Goal: Information Seeking & Learning: Learn about a topic

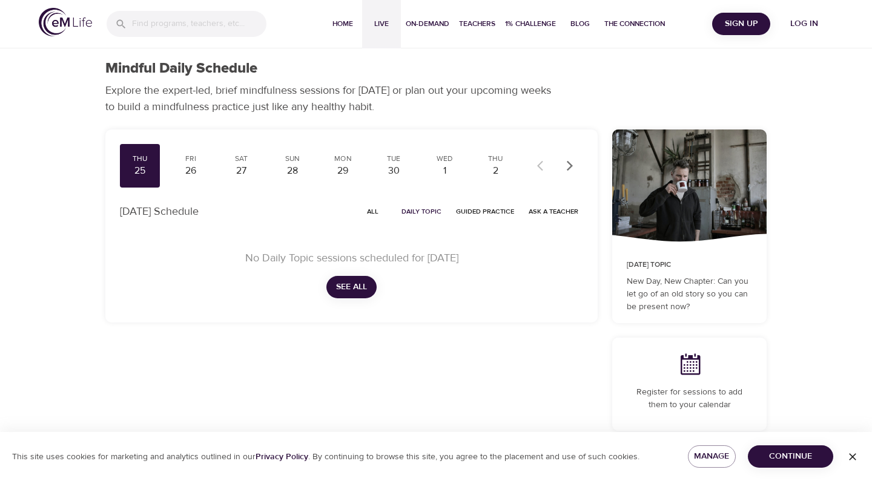
click at [380, 21] on span "Live" at bounding box center [381, 24] width 29 height 13
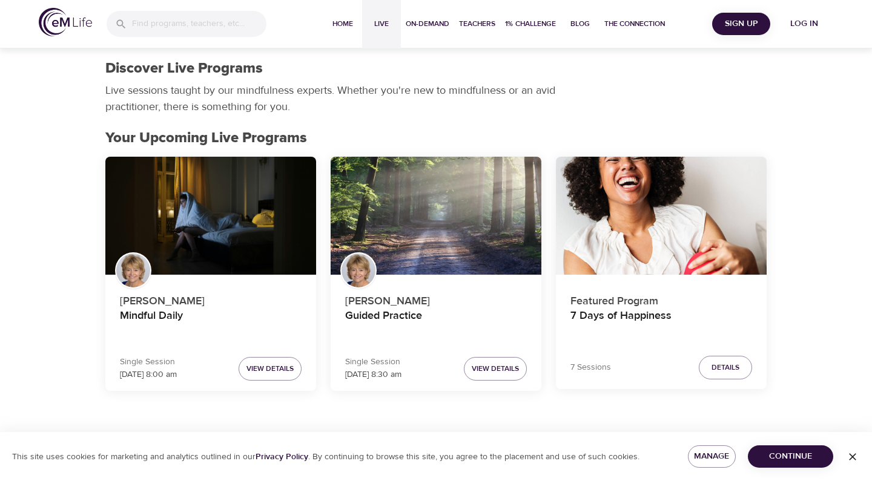
click at [816, 24] on span "Log in" at bounding box center [804, 23] width 48 height 15
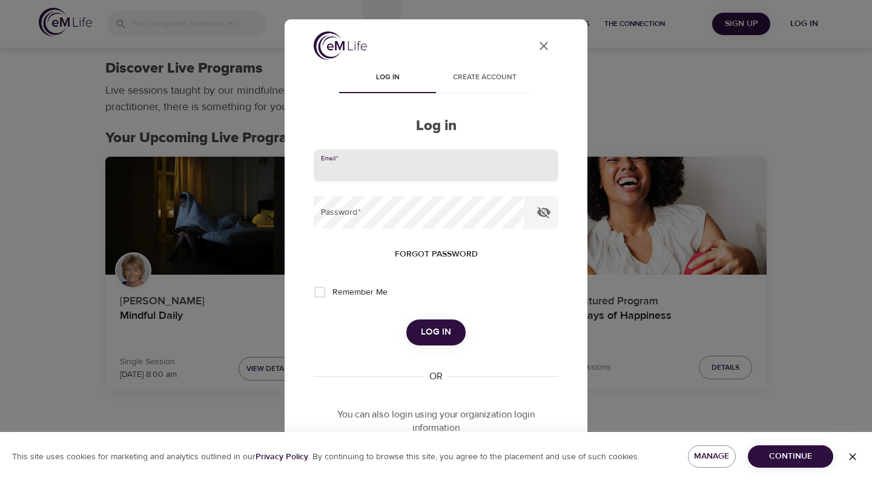
type input "[EMAIL_ADDRESS][DOMAIN_NAME]"
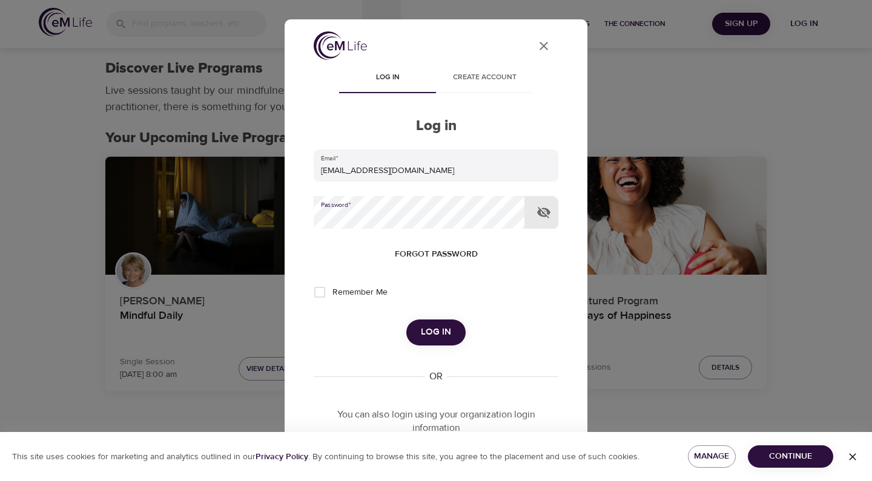
click at [425, 334] on span "Log in" at bounding box center [436, 333] width 30 height 16
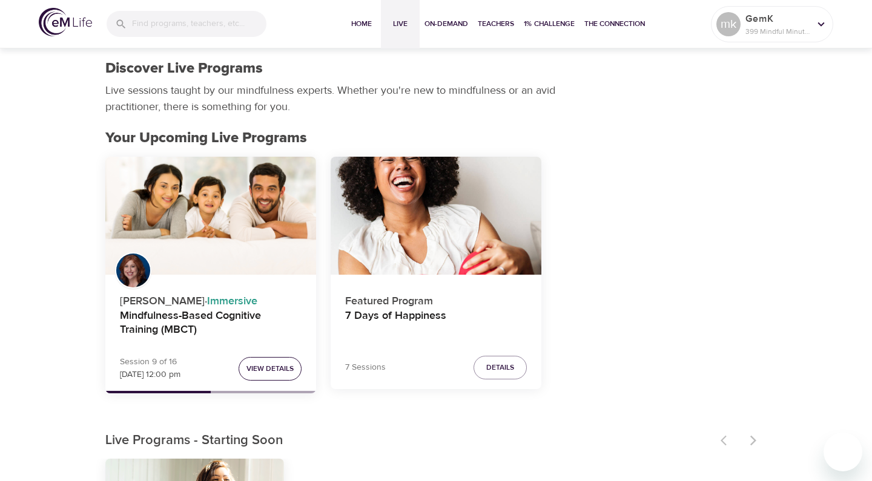
click at [265, 366] on span "View Details" at bounding box center [269, 369] width 47 height 13
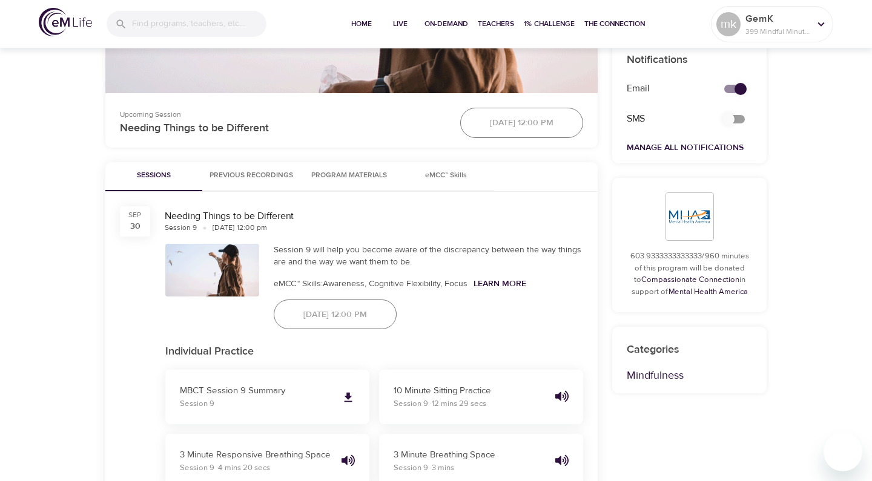
scroll to position [475, 0]
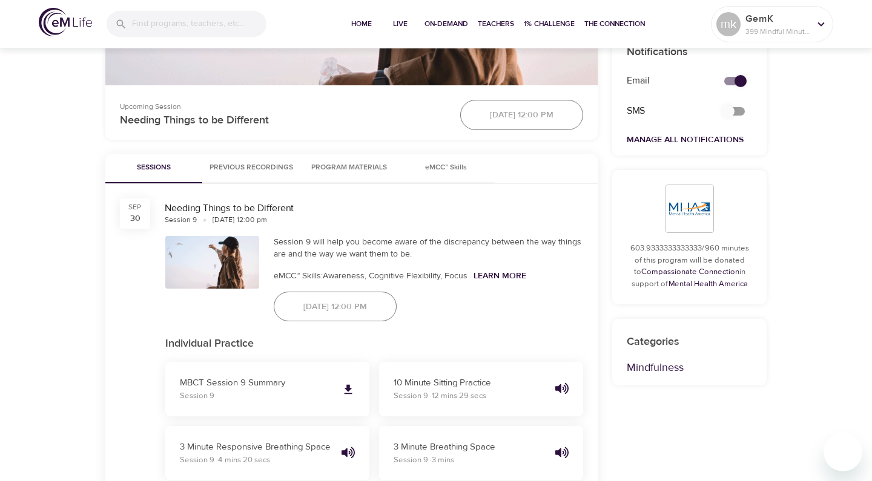
click at [319, 167] on span "Program Materials" at bounding box center [349, 168] width 82 height 13
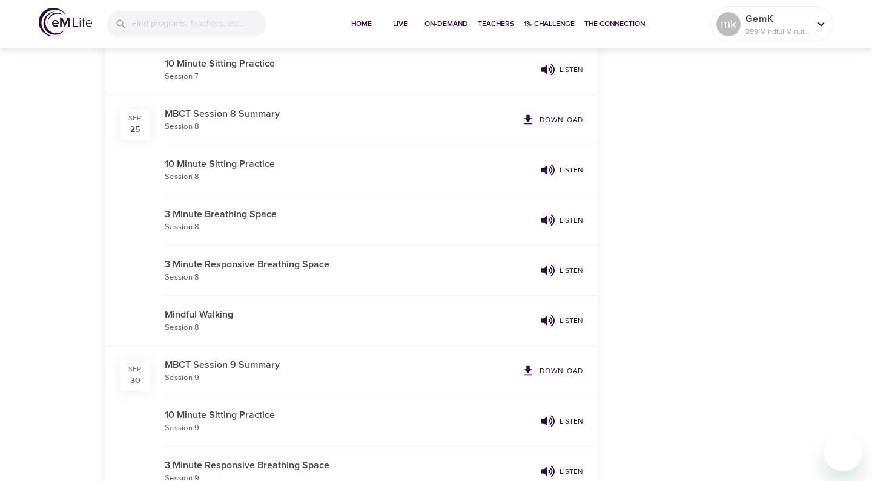
scroll to position [1622, 0]
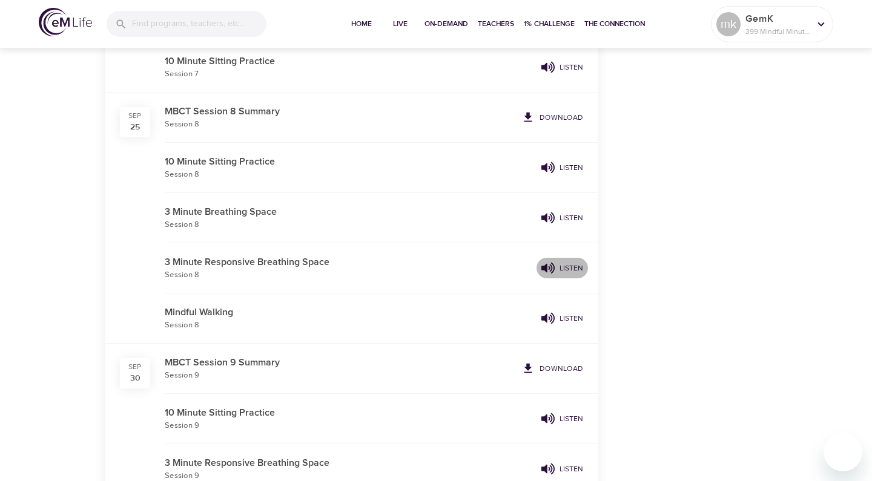
click at [565, 271] on p "Listen" at bounding box center [572, 268] width 24 height 11
